Goal: Navigation & Orientation: Locate item on page

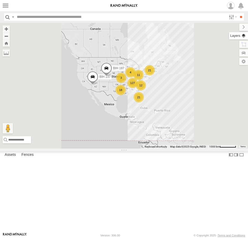
click at [242, 36] on label at bounding box center [238, 35] width 19 height 7
click at [0, 0] on span "Basemaps" at bounding box center [0, 0] width 0 height 0
click at [0, 0] on div "Night" at bounding box center [0, 0] width 0 height 0
click at [0, 0] on span "Satellite + Roadmap" at bounding box center [0, 0] width 0 height 0
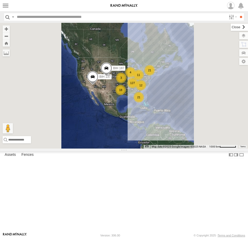
click at [231, 28] on label at bounding box center [239, 27] width 17 height 7
click at [190, 55] on div "127 11 21 BIH 137 18 3 21 BIH 187 12 4" at bounding box center [124, 86] width 248 height 126
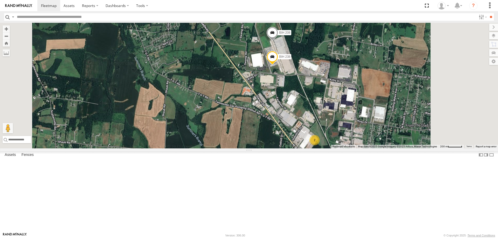
drag, startPoint x: 346, startPoint y: 106, endPoint x: 339, endPoint y: 135, distance: 30.0
click at [339, 135] on div "BIH 137 [GEOGRAPHIC_DATA] 187 BIH 279 BIH 118 Not in Service [GEOGRAPHIC_DATA] …" at bounding box center [249, 86] width 498 height 126
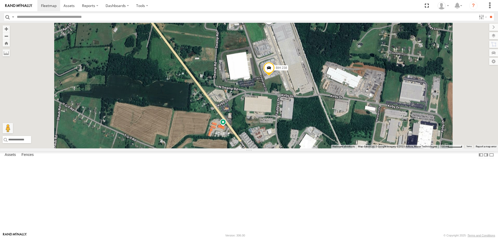
click at [330, 134] on div "BIH 137 [GEOGRAPHIC_DATA] 187 BIH 279 BIH 118 Not in Service [GEOGRAPHIC_DATA] …" at bounding box center [249, 86] width 498 height 126
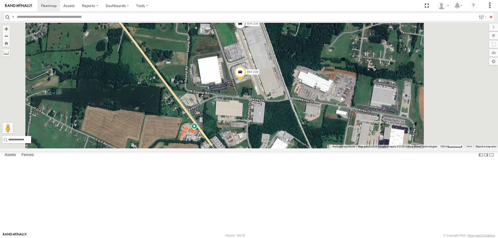
drag, startPoint x: 339, startPoint y: 134, endPoint x: 309, endPoint y: 138, distance: 30.1
click at [309, 138] on div "BIH 137 [GEOGRAPHIC_DATA] 187 BIH 279 BIH 118 Not in Service [GEOGRAPHIC_DATA] …" at bounding box center [249, 86] width 498 height 126
